Goal: Register for event/course

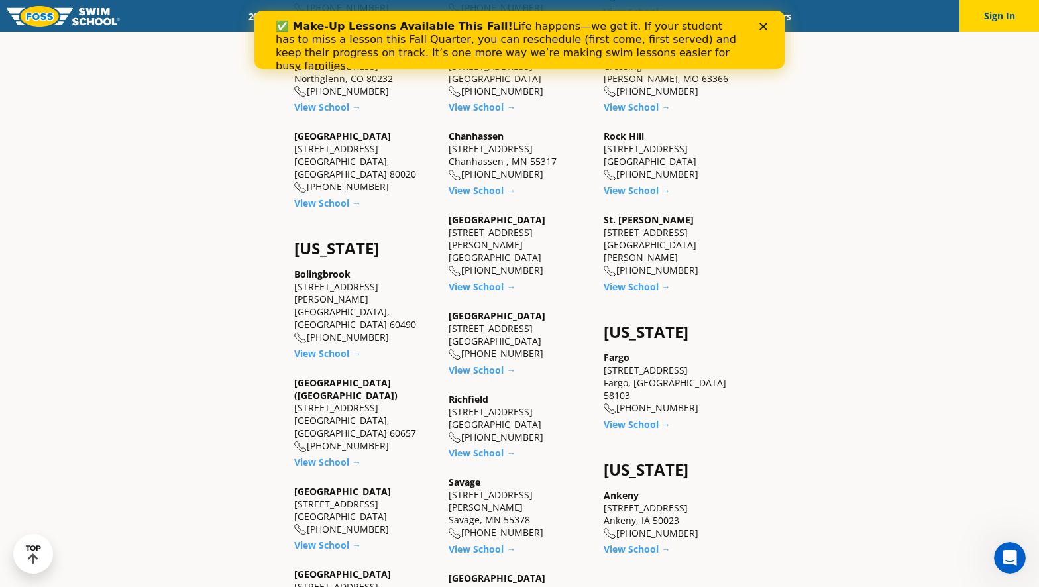
scroll to position [729, 0]
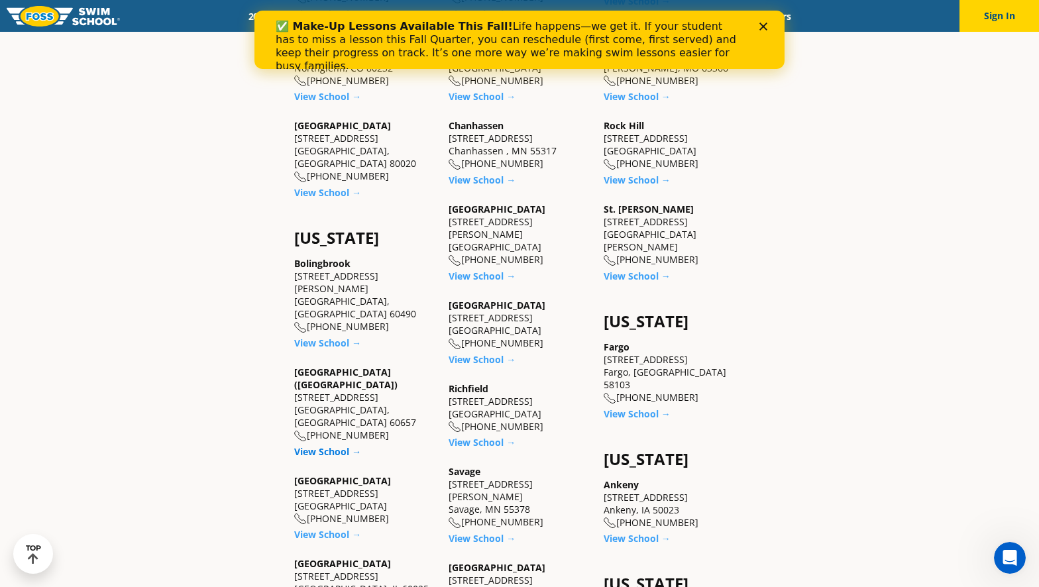
click at [347, 445] on link "View School →" at bounding box center [327, 451] width 67 height 13
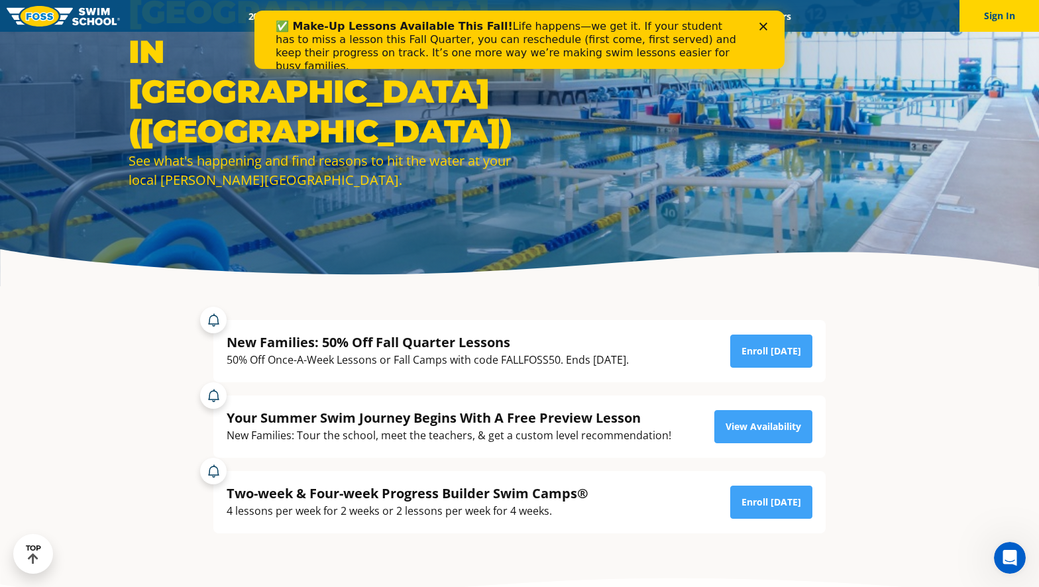
scroll to position [114, 0]
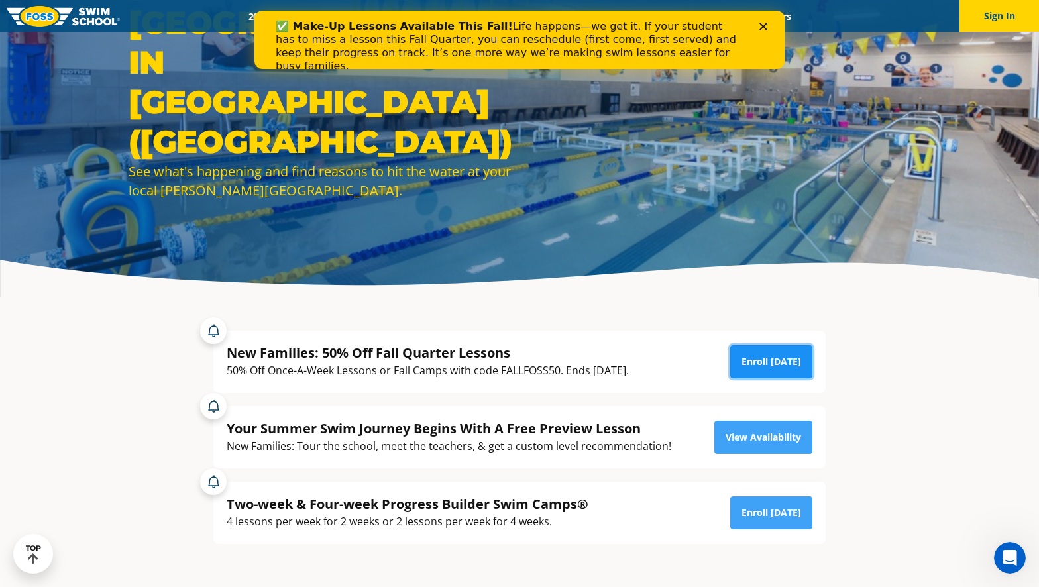
click at [787, 359] on link "Enroll [DATE]" at bounding box center [771, 361] width 82 height 33
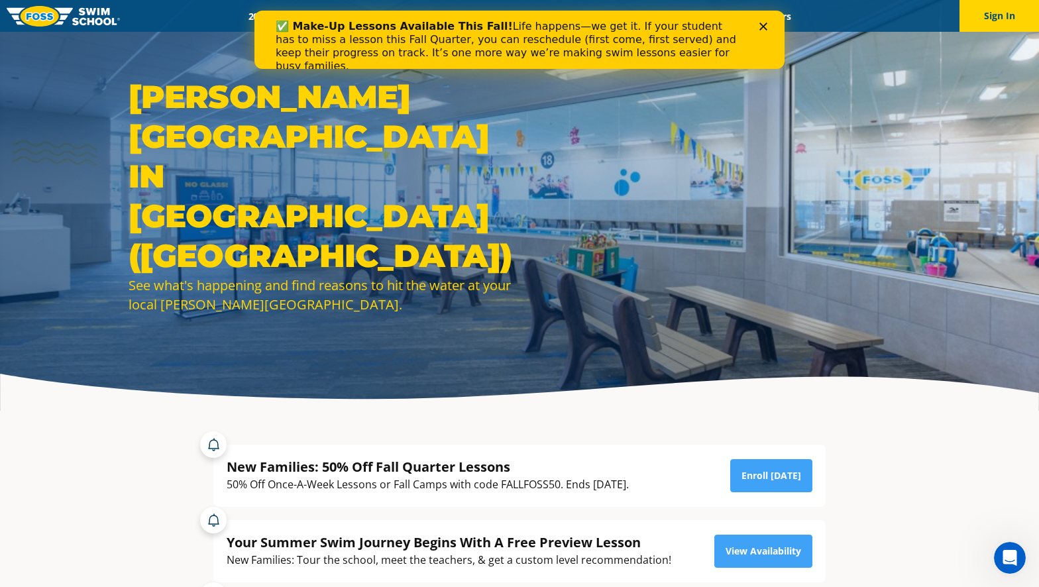
click at [763, 17] on div "✅ Make-Up Lessons Available This Fall! Life happens—we get it. If your student …" at bounding box center [520, 46] width 488 height 61
click at [763, 24] on icon "Close" at bounding box center [764, 27] width 8 height 8
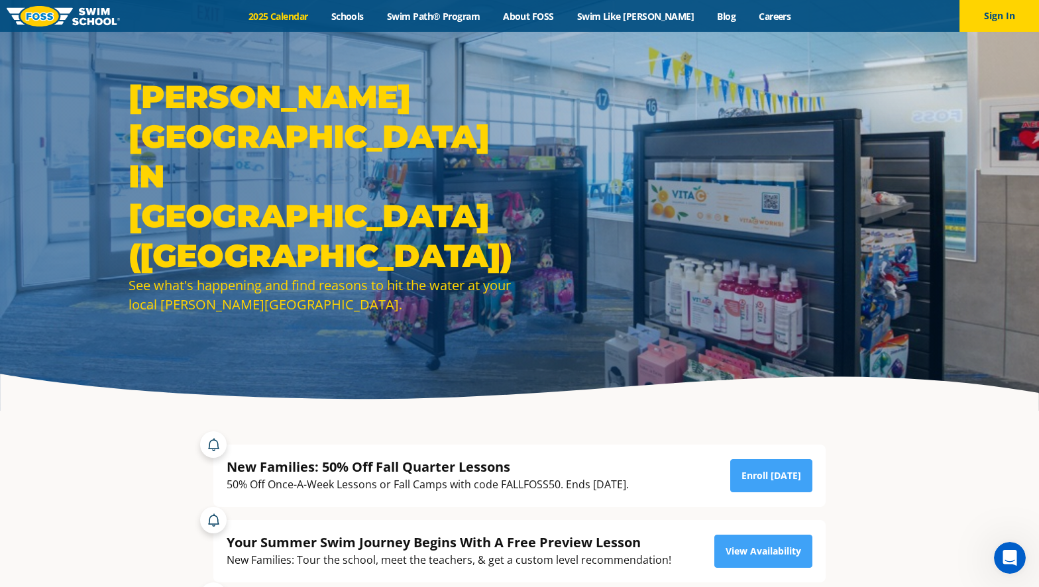
click at [292, 15] on link "2025 Calendar" at bounding box center [278, 16] width 83 height 13
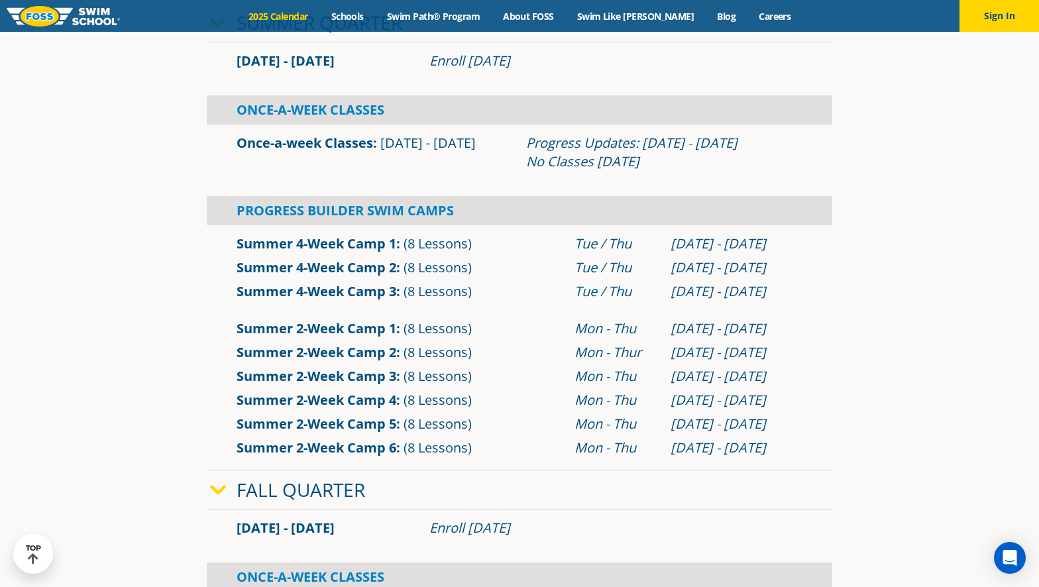
scroll to position [464, 0]
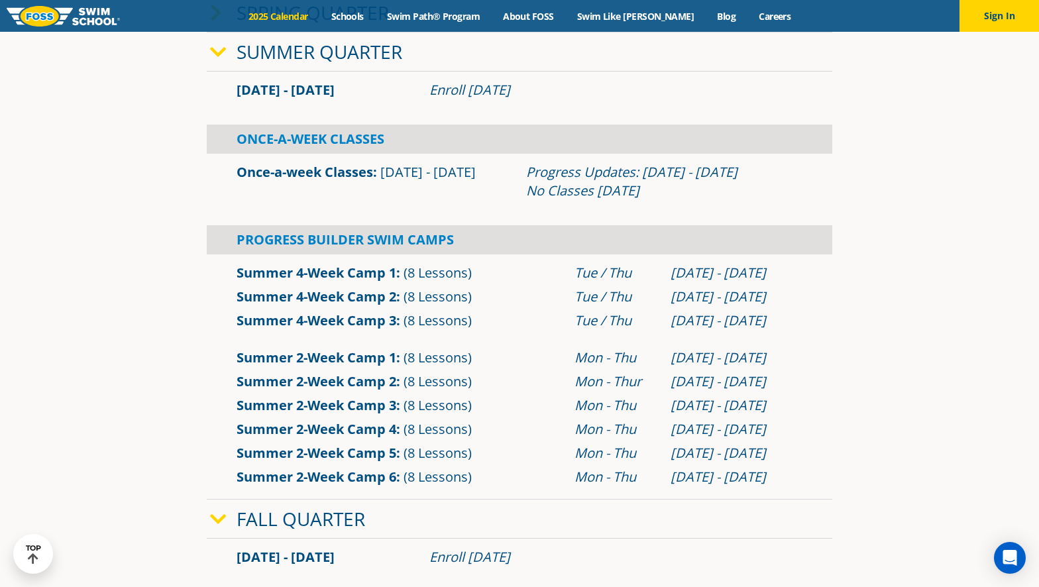
click at [226, 514] on icon at bounding box center [218, 519] width 17 height 19
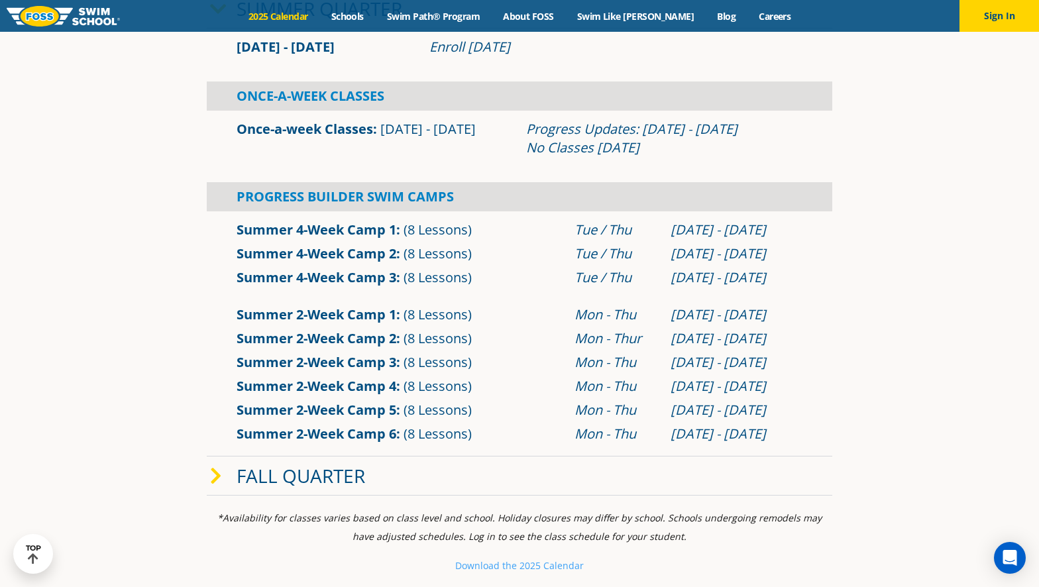
scroll to position [596, 0]
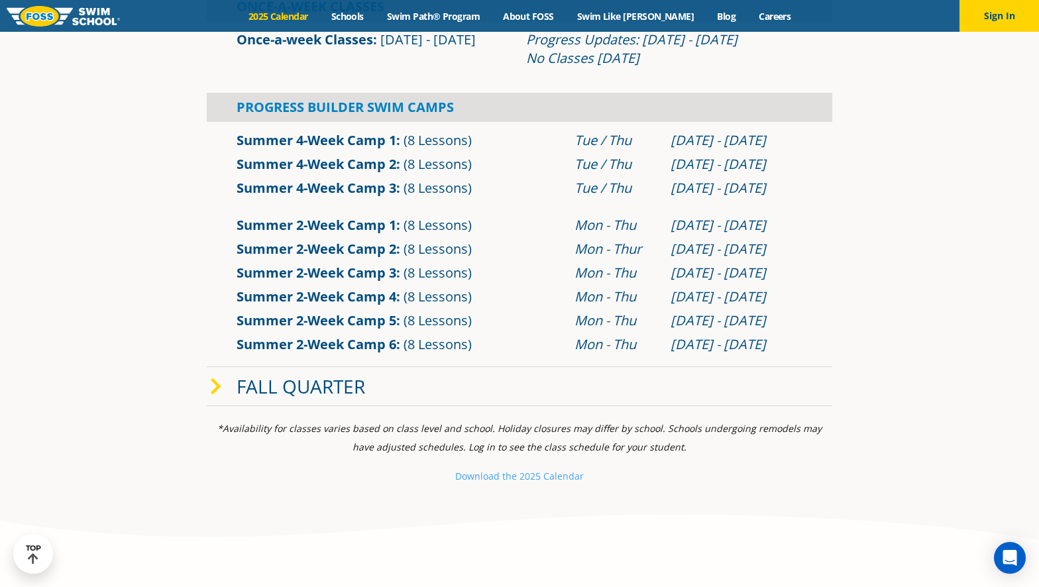
click at [223, 378] on span at bounding box center [223, 386] width 27 height 19
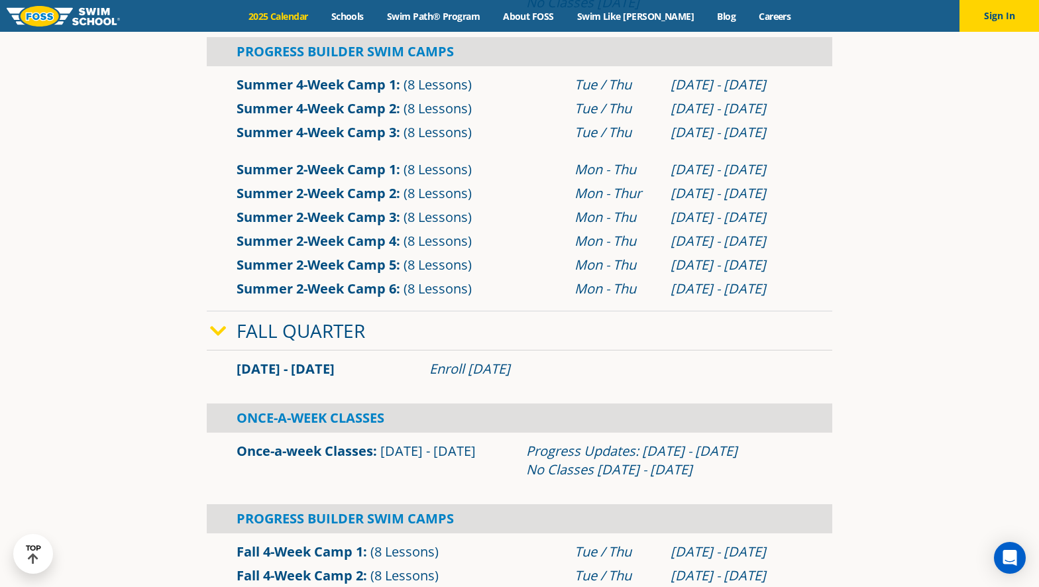
scroll to position [729, 0]
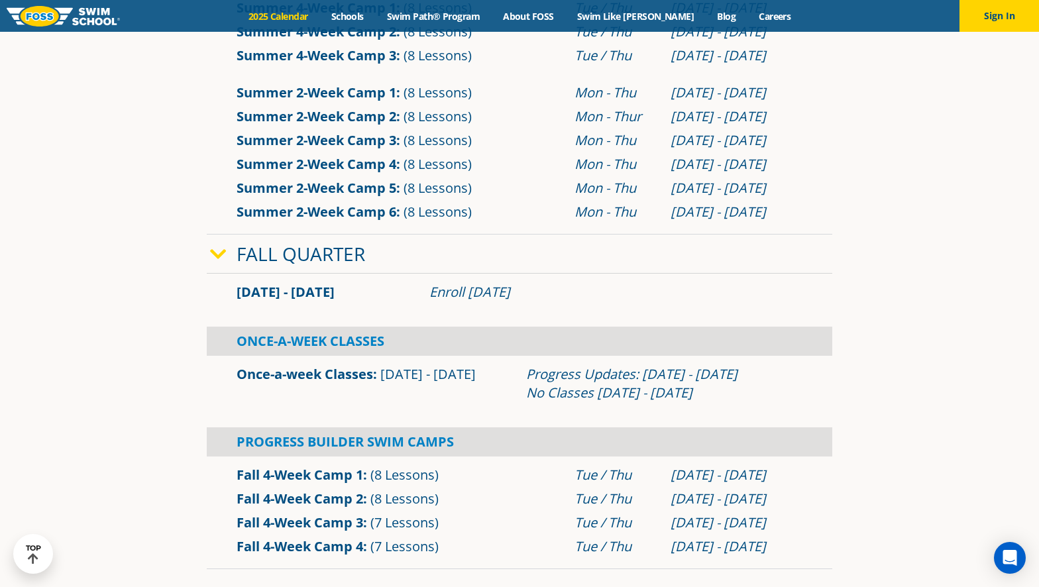
click at [264, 345] on div "Once-A-Week Classes" at bounding box center [520, 341] width 626 height 29
click at [522, 357] on div "Once-a-week Classes Sep 2 - Dec 22 Progress Updates: Nov 4 - Nov 10 No Classes …" at bounding box center [520, 384] width 626 height 56
click at [525, 365] on div "Progress Updates: Nov 4 - Nov 10 No Classes Nov 26 - Nov 30" at bounding box center [665, 383] width 290 height 37
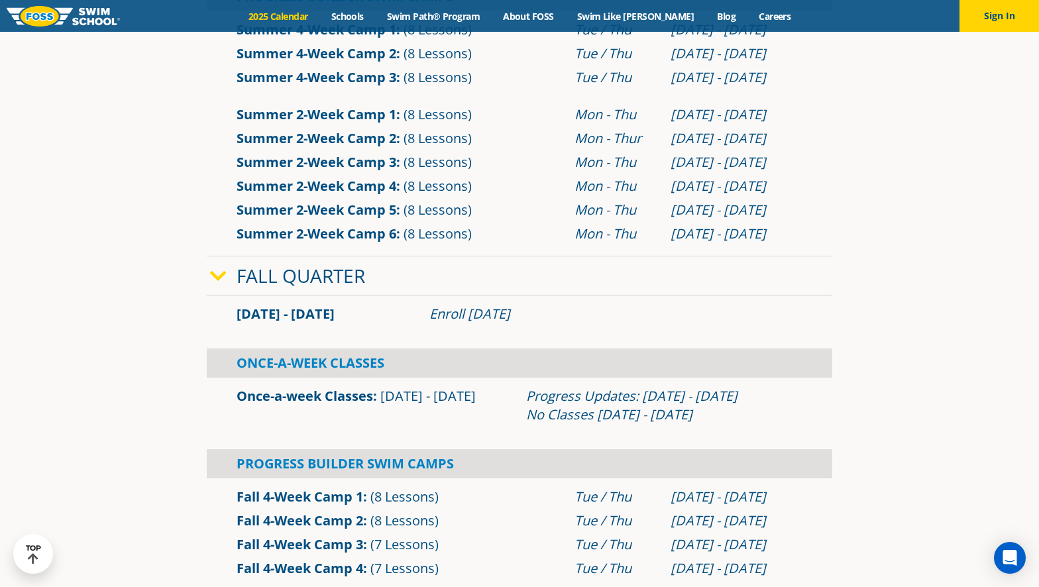
scroll to position [663, 0]
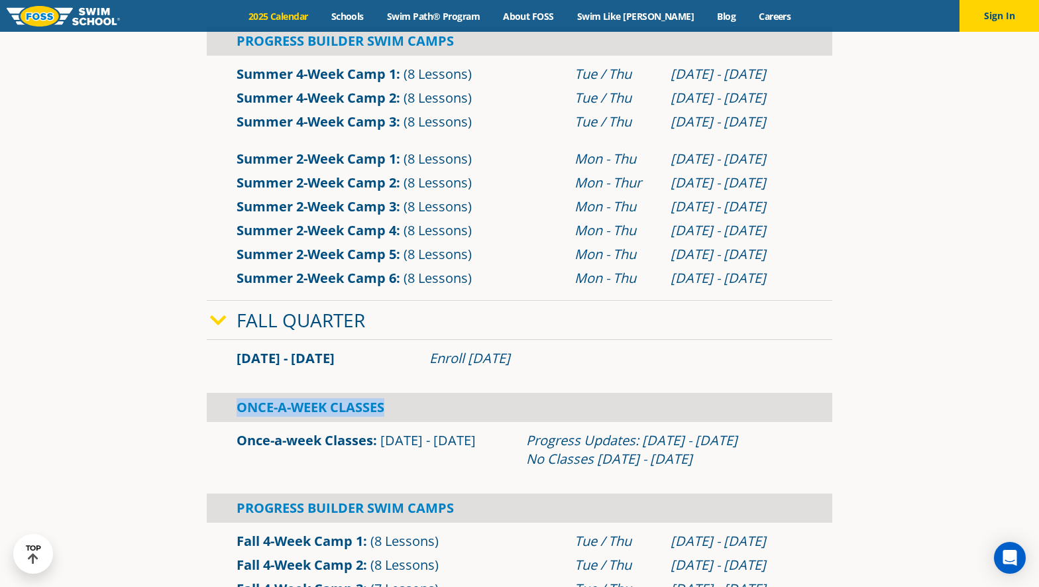
drag, startPoint x: 219, startPoint y: 399, endPoint x: 432, endPoint y: 388, distance: 213.7
click at [432, 389] on div "Sep 2 - Dec 22 Enroll July 29, 2025 Once-A-Week Classes Once-a-week Classes" at bounding box center [520, 488] width 626 height 296
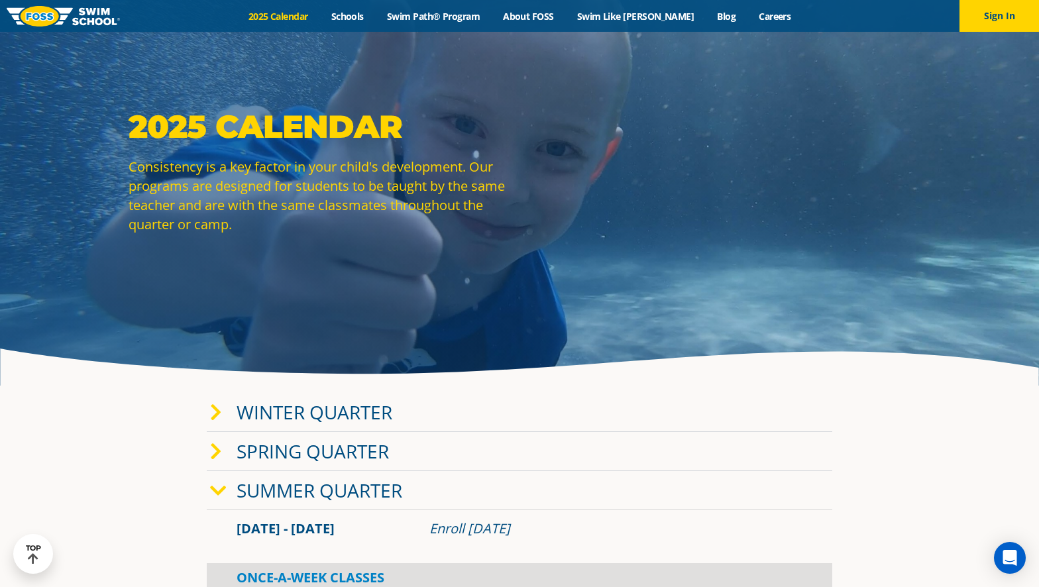
scroll to position [0, 0]
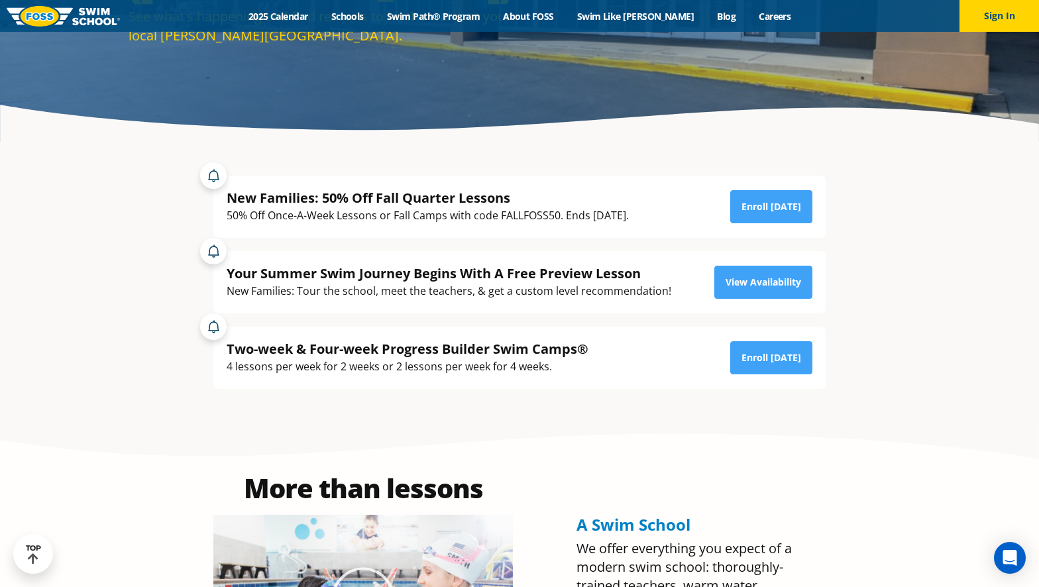
scroll to position [199, 0]
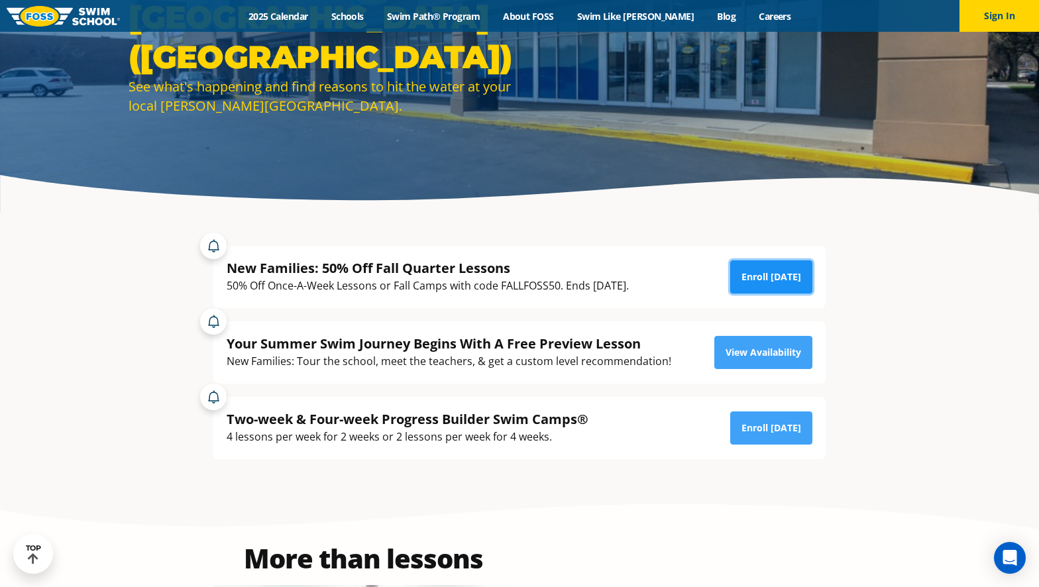
click at [787, 266] on link "Enroll [DATE]" at bounding box center [771, 276] width 82 height 33
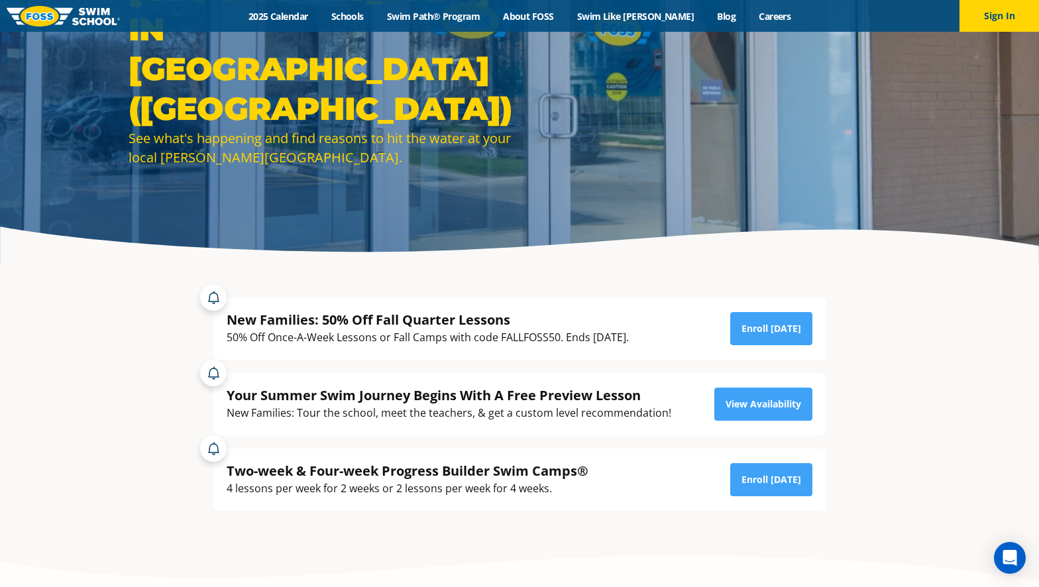
scroll to position [133, 0]
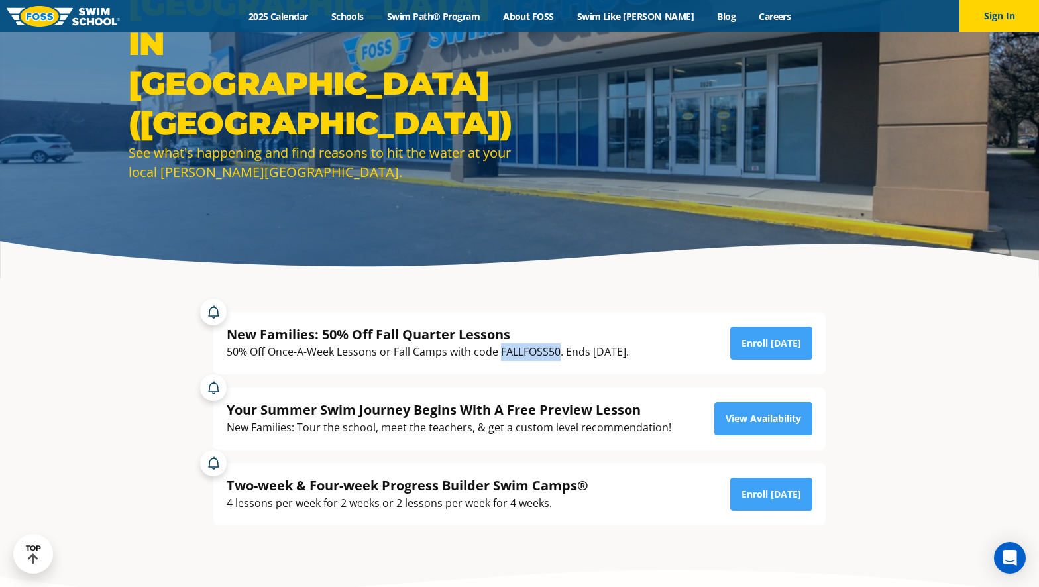
drag, startPoint x: 501, startPoint y: 351, endPoint x: 560, endPoint y: 346, distance: 59.2
click at [560, 346] on div "50% Off Once-A-Week Lessons or Fall Camps with code FALLFOSS50. Ends [DATE]." at bounding box center [428, 352] width 402 height 18
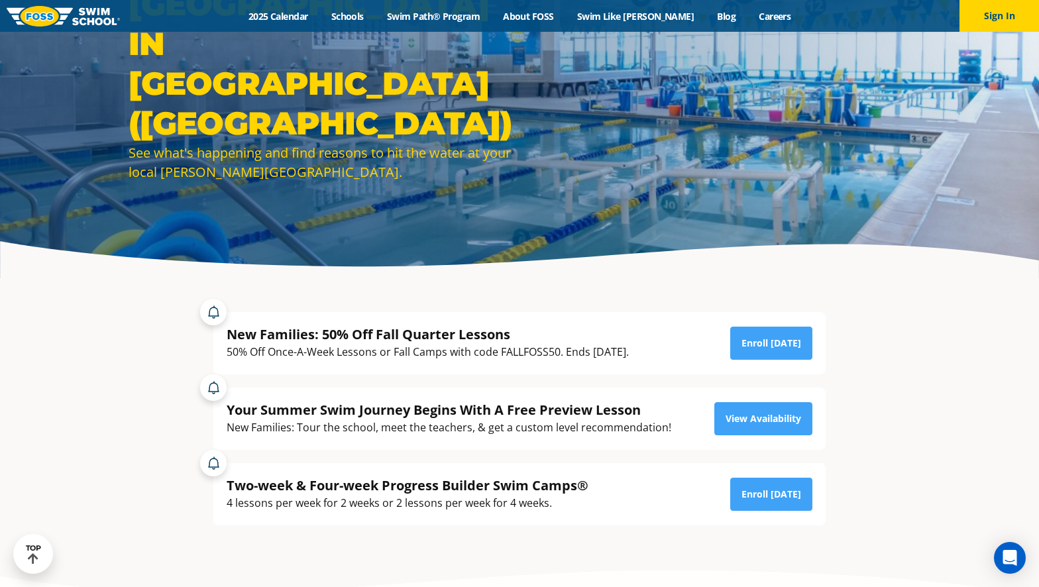
click at [986, 355] on section "New Families: 50% Off Fall Quarter Lessons 50% Off Once-A-Week Lessons or Fall …" at bounding box center [519, 419] width 1039 height 280
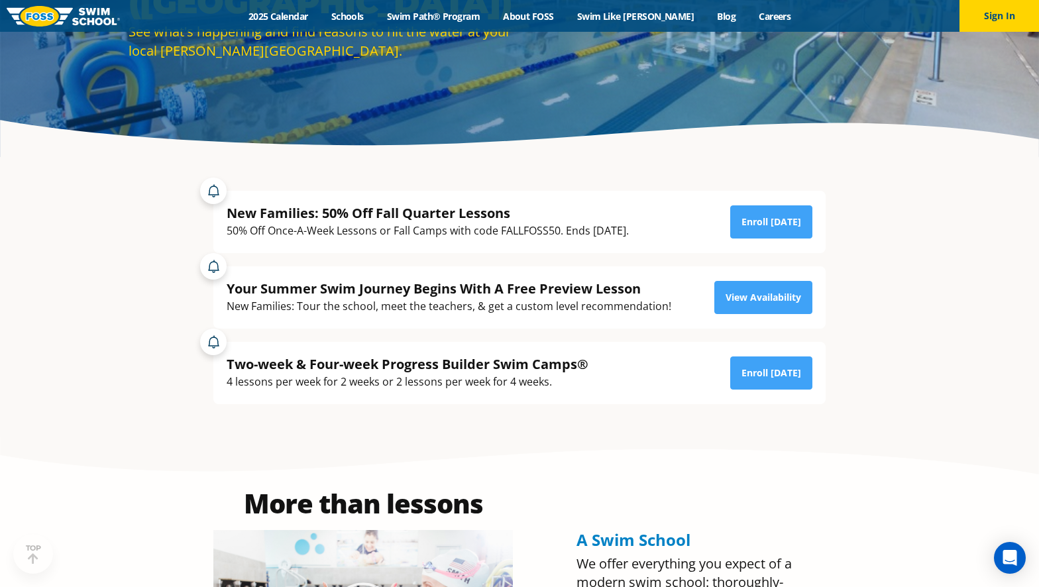
scroll to position [0, 0]
